Goal: Task Accomplishment & Management: Use online tool/utility

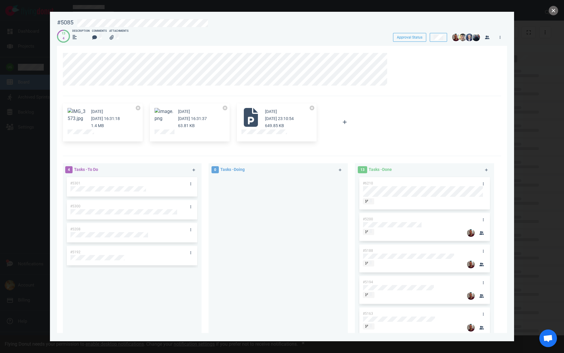
click at [556, 9] on button "close" at bounding box center [553, 10] width 9 height 9
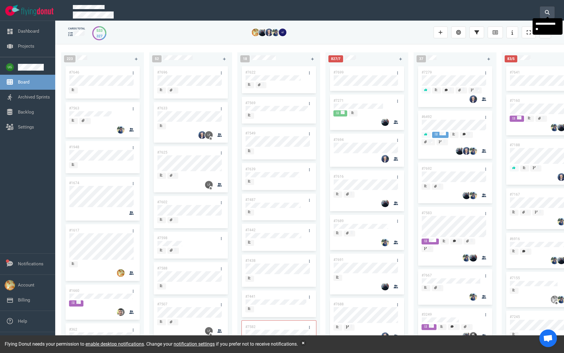
click at [551, 14] on button at bounding box center [547, 12] width 15 height 12
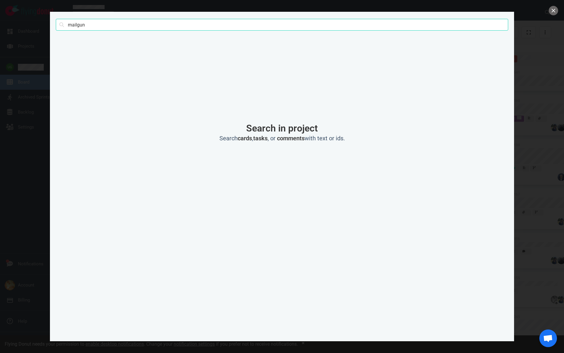
type input "mailgun"
click button "Search" at bounding box center [0, 0] width 0 height 0
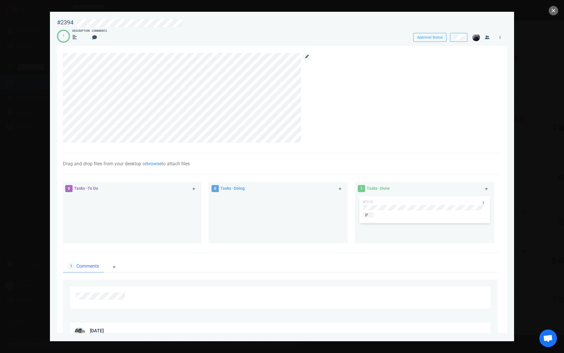
click at [307, 56] on icon at bounding box center [307, 57] width 4 height 4
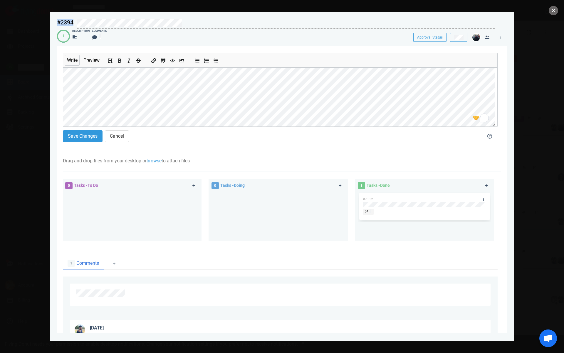
drag, startPoint x: 55, startPoint y: 22, endPoint x: 193, endPoint y: 20, distance: 138.2
click at [193, 20] on div "#2394 Approval Status" at bounding box center [282, 22] width 457 height 14
copy div "#2394"
click at [81, 133] on button "Save Changes" at bounding box center [83, 136] width 40 height 12
